Goal: Task Accomplishment & Management: Manage account settings

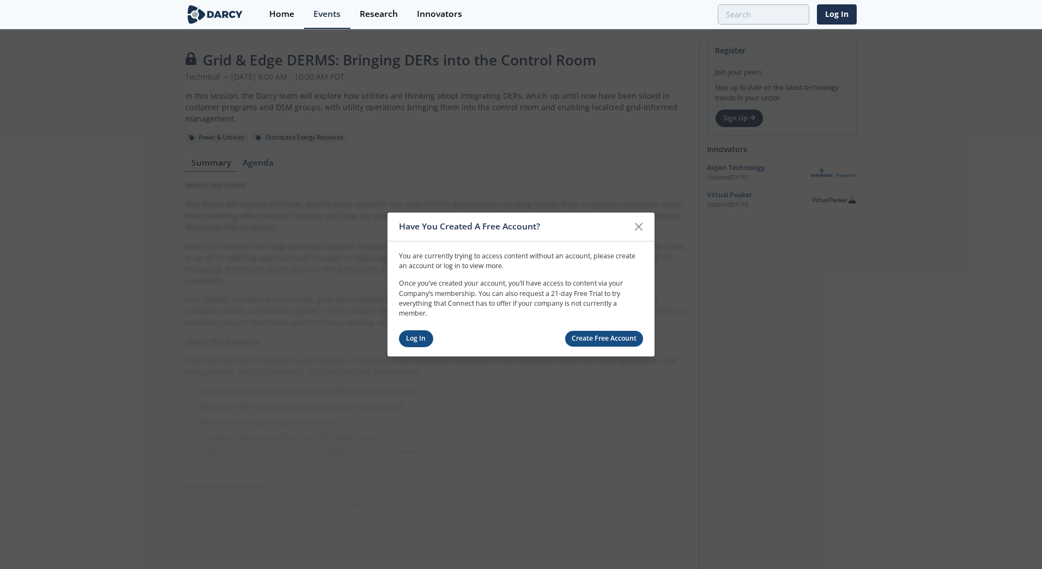
click at [424, 336] on link "Log In" at bounding box center [416, 338] width 34 height 17
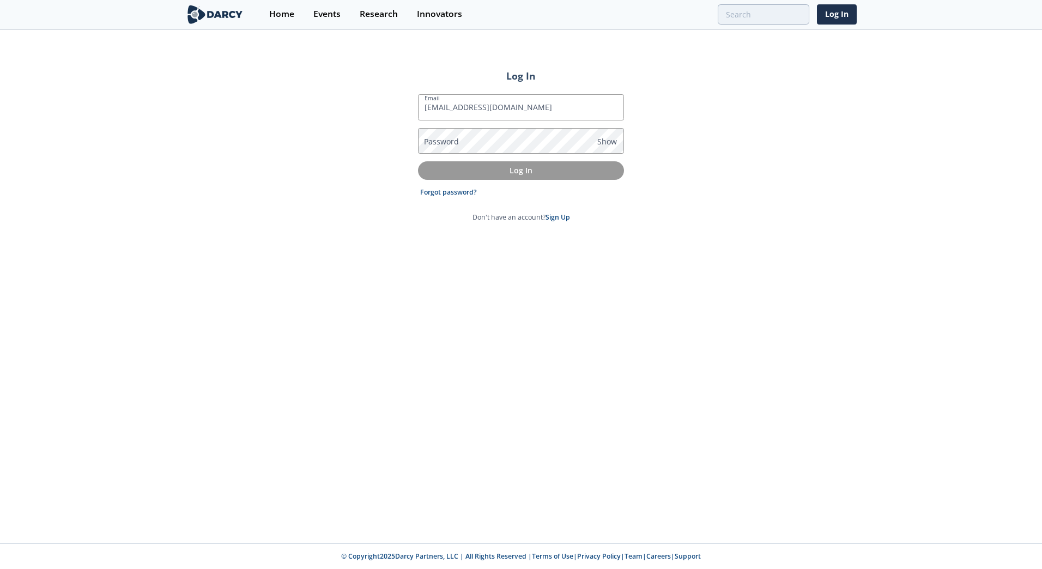
type input "v1sm@pge.com"
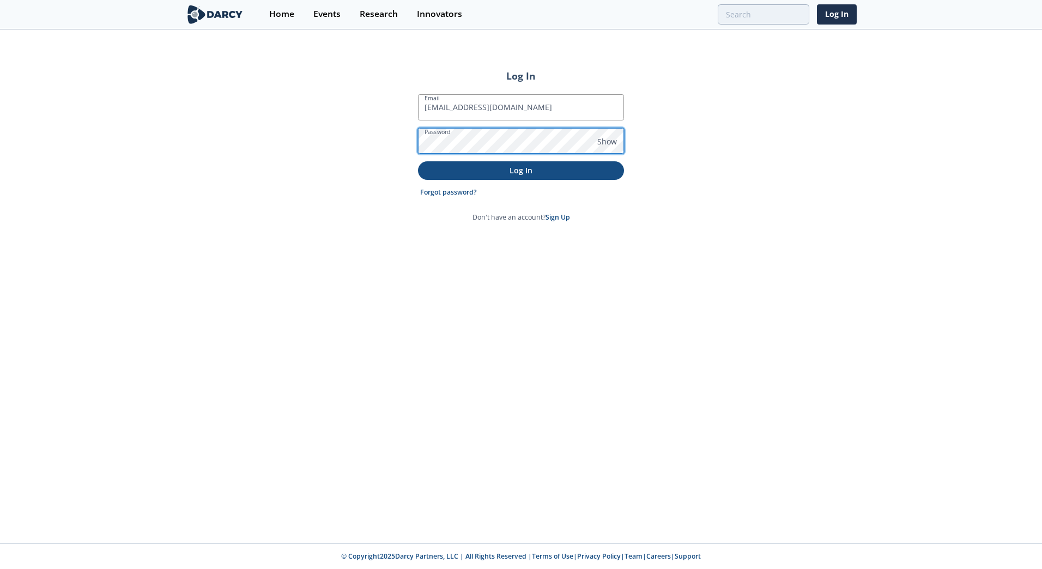
click at [418, 161] on button "Log In" at bounding box center [521, 170] width 206 height 18
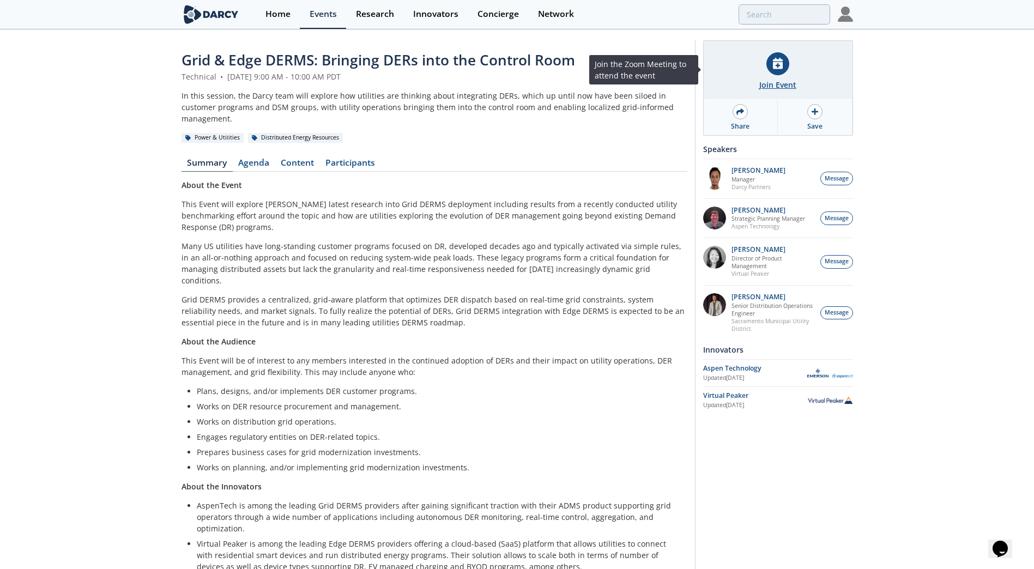
click at [778, 68] on icon at bounding box center [778, 63] width 10 height 11
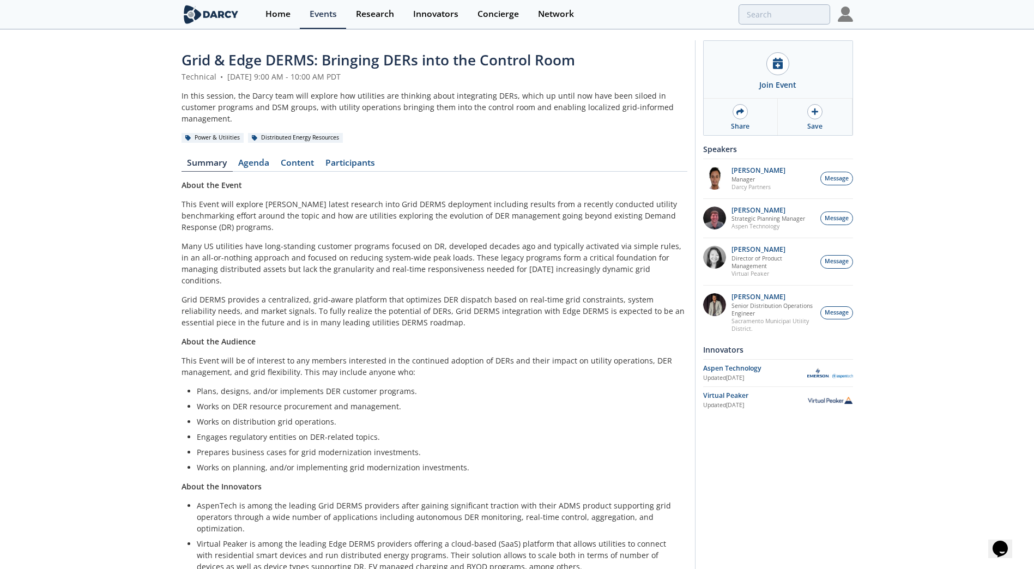
drag, startPoint x: 112, startPoint y: 209, endPoint x: 94, endPoint y: 197, distance: 21.6
click at [112, 209] on div "Grid & Edge DERMS: Bringing DERs into the Control Room Technical • August 21, 2…" at bounding box center [517, 315] width 1034 height 569
click at [491, 423] on ul "Plans, designs, and/or implements DER customer programs. Works on DER resource …" at bounding box center [434, 429] width 491 height 88
click at [601, 355] on p "This Event will be of interest to any members interested in the continued adopt…" at bounding box center [435, 366] width 506 height 23
click at [550, 134] on div "Grid & Edge DERMS: Bringing DERs into the Control Room Technical • August 21, 2…" at bounding box center [435, 315] width 506 height 530
